Goal: Information Seeking & Learning: Learn about a topic

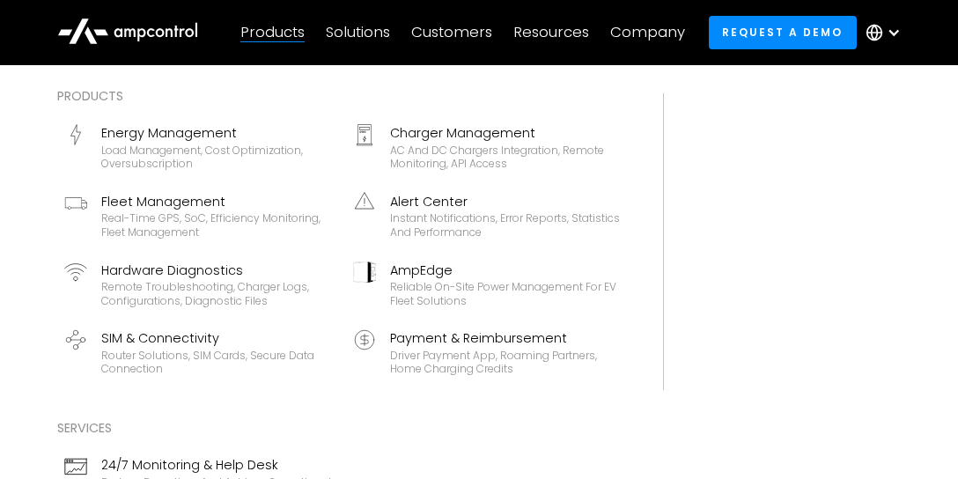
scroll to position [1106, 0]
click at [291, 33] on div "Products" at bounding box center [272, 32] width 64 height 19
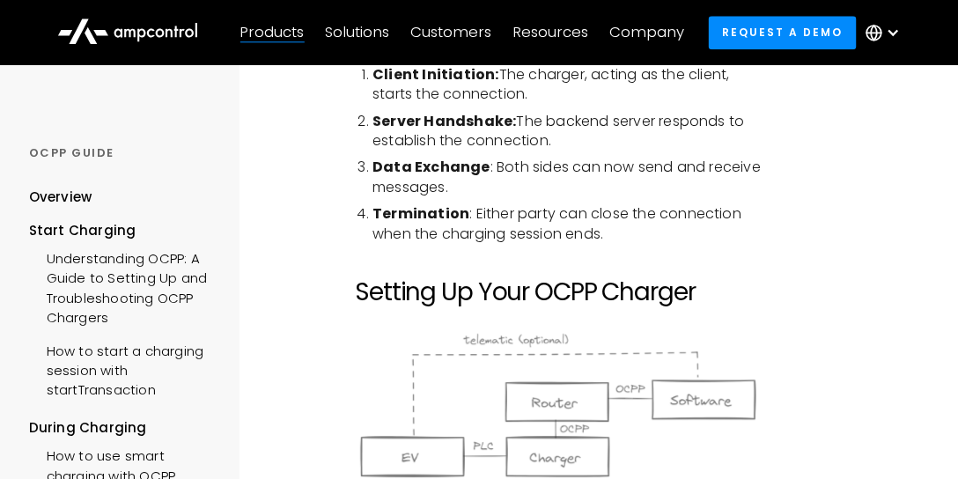
click at [291, 33] on div "Products" at bounding box center [272, 32] width 64 height 19
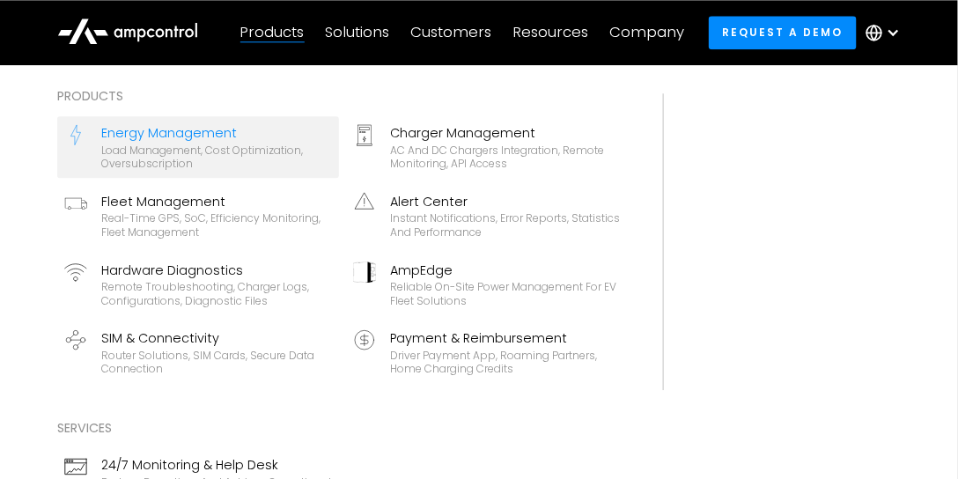
click at [203, 129] on div "Energy Management" at bounding box center [216, 132] width 231 height 19
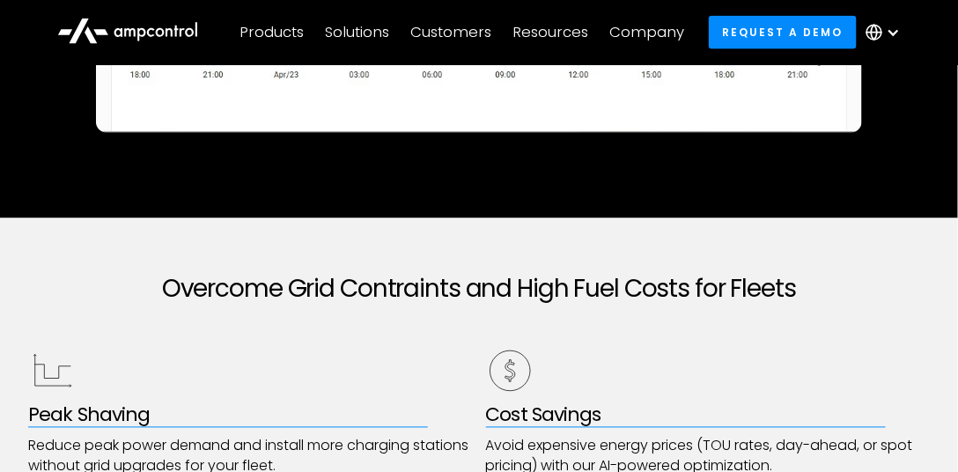
scroll to position [804, 0]
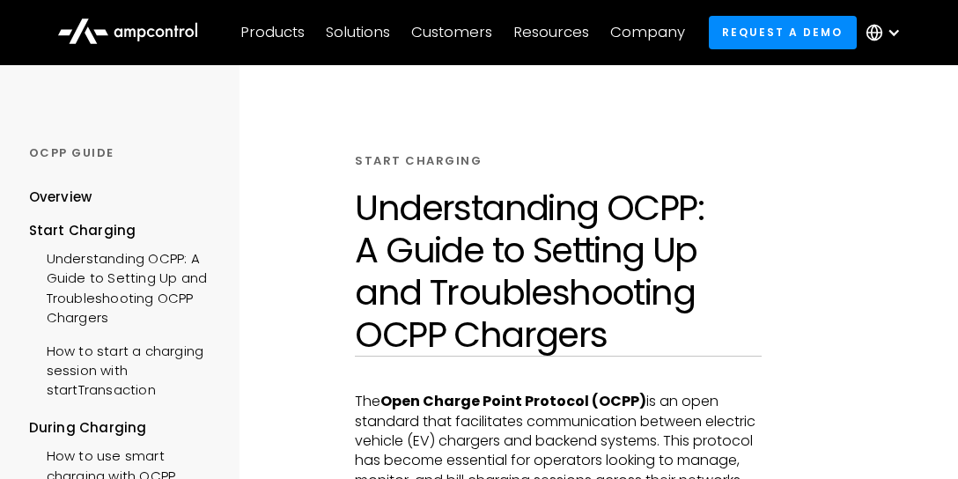
scroll to position [1106, 0]
